Goal: Transaction & Acquisition: Book appointment/travel/reservation

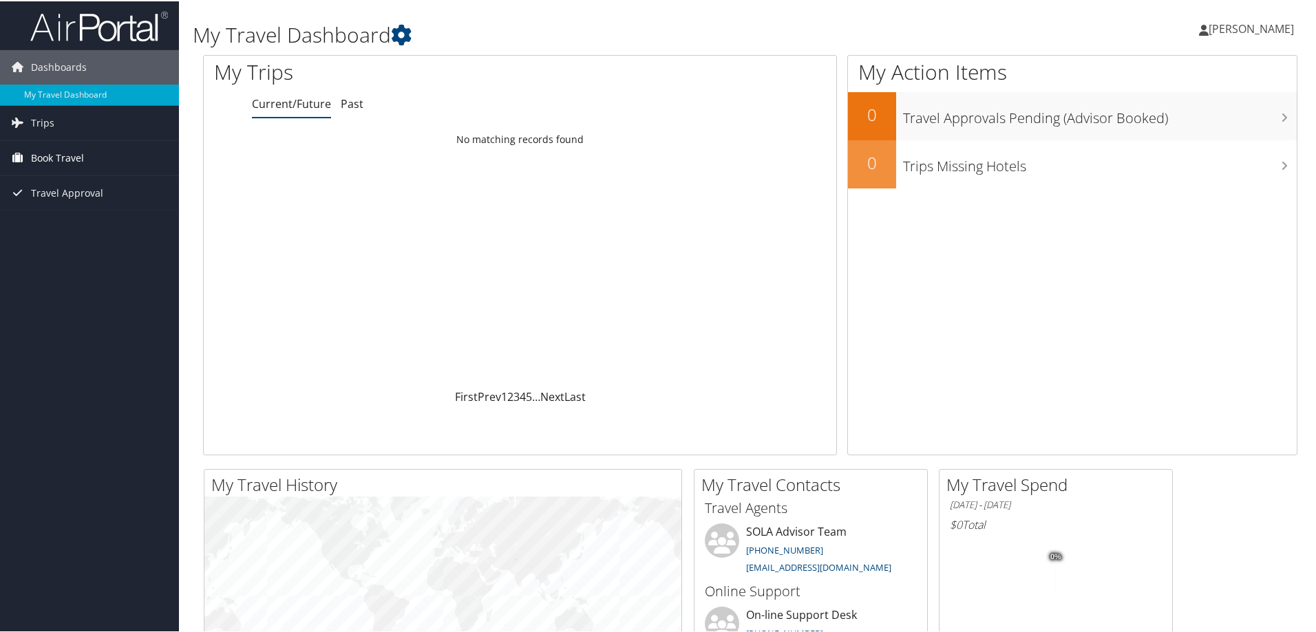
click at [39, 153] on span "Book Travel" at bounding box center [57, 157] width 53 height 34
click at [55, 200] on link "Book/Manage Online Trips" at bounding box center [89, 205] width 179 height 21
